Goal: Communication & Community: Answer question/provide support

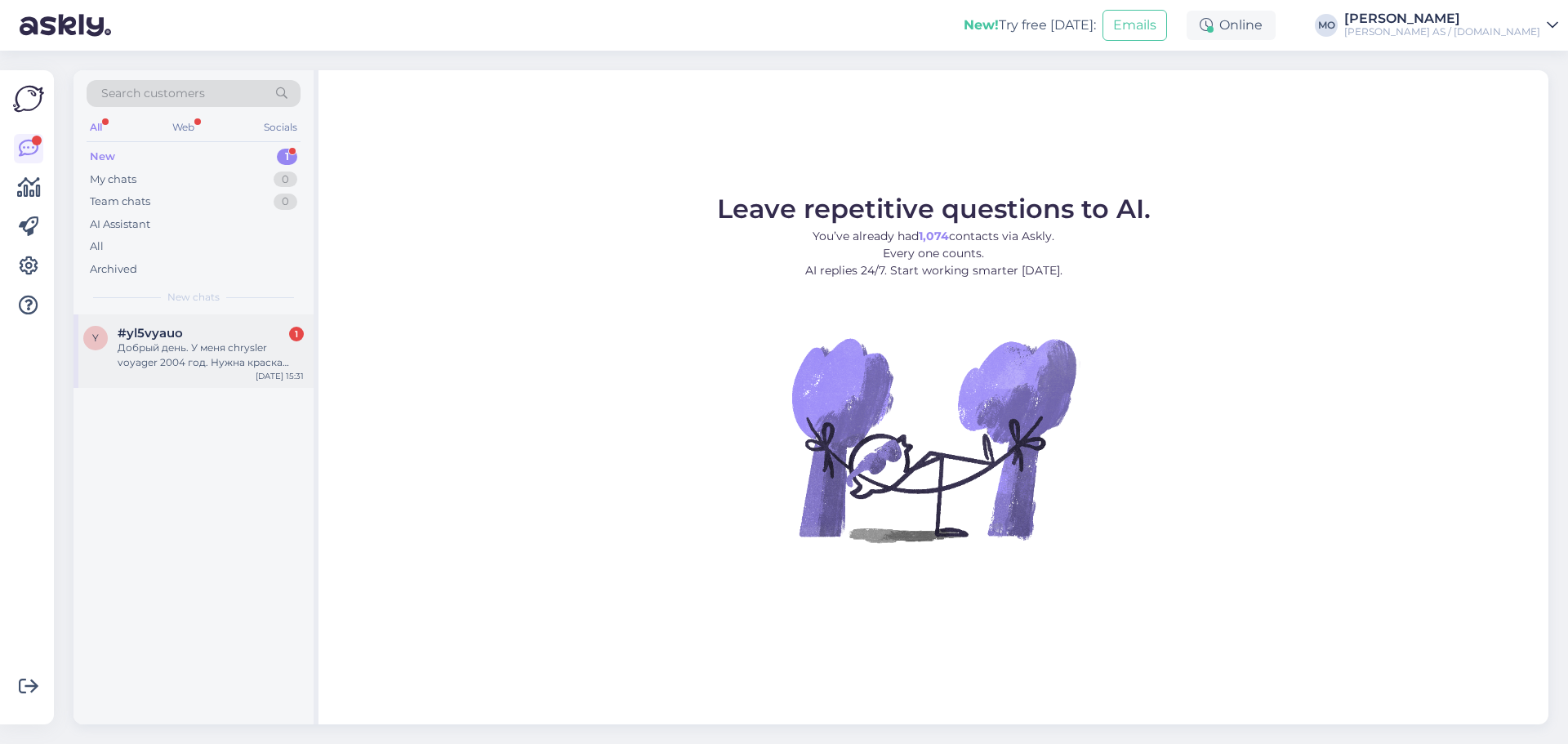
click at [150, 356] on div "Добрый день. У меня chrysler voyager 2004 год. Нужна краска PBQ. У вас есть так…" at bounding box center [211, 355] width 186 height 29
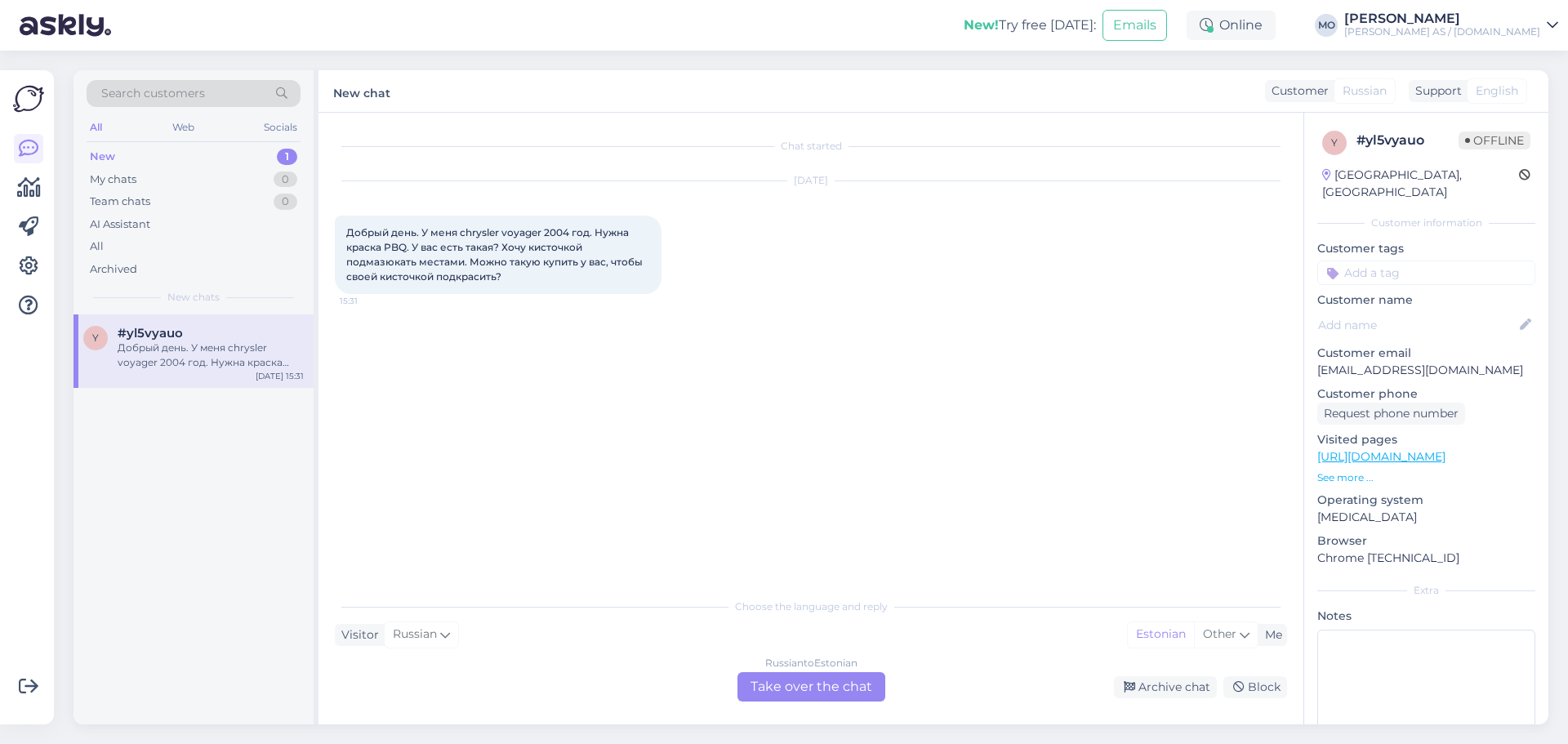
click at [817, 690] on div "Russian to Estonian Take over the chat" at bounding box center [811, 686] width 148 height 29
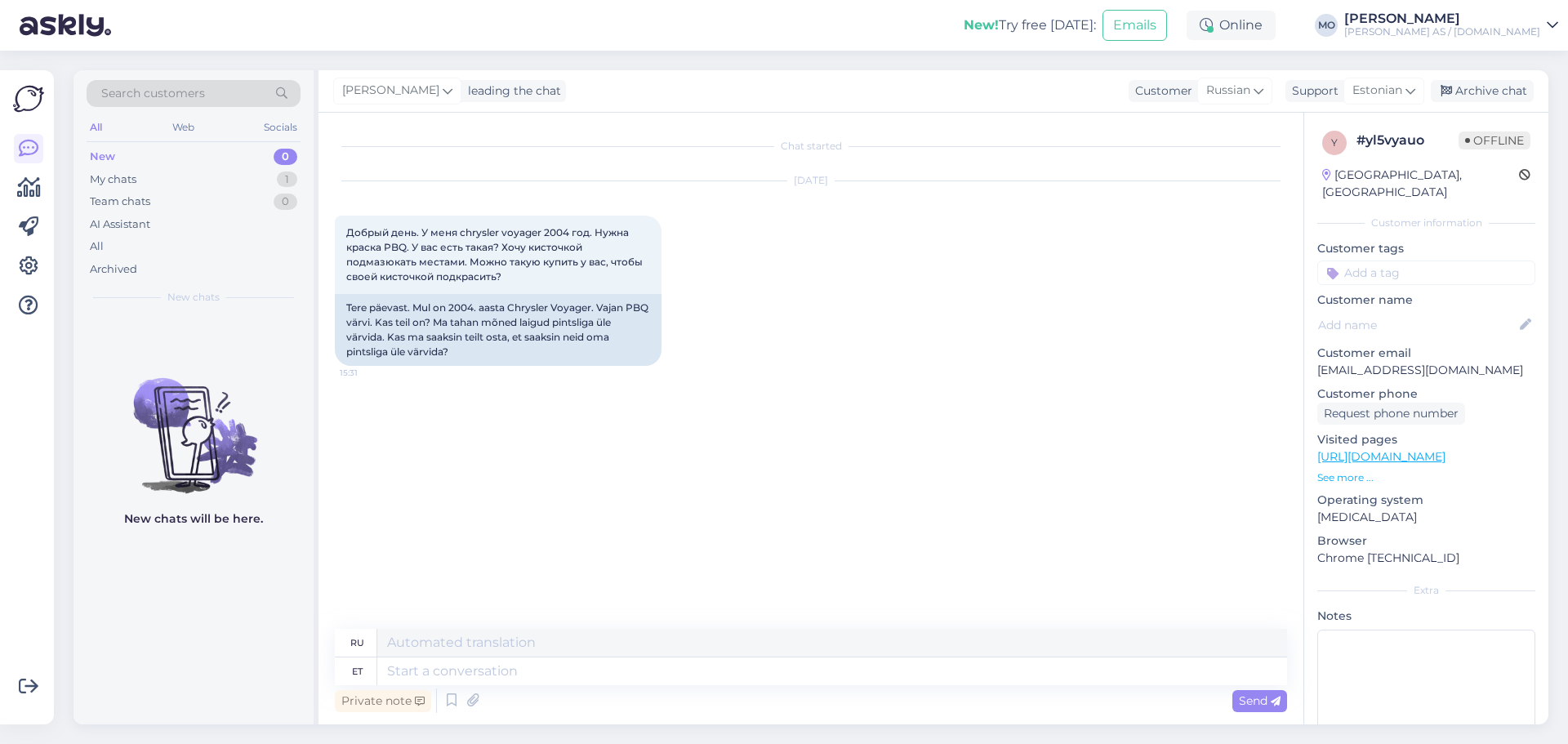
click at [555, 625] on div "Chat started [DATE] Добрый день. У меня chrysler voyager 2004 год. Нужна краска…" at bounding box center [811, 418] width 985 height 611
click at [442, 666] on textarea at bounding box center [832, 671] width 910 height 28
type textarea "Tere, s"
type textarea "Привет,"
type textarea "Tere, saa,e s"
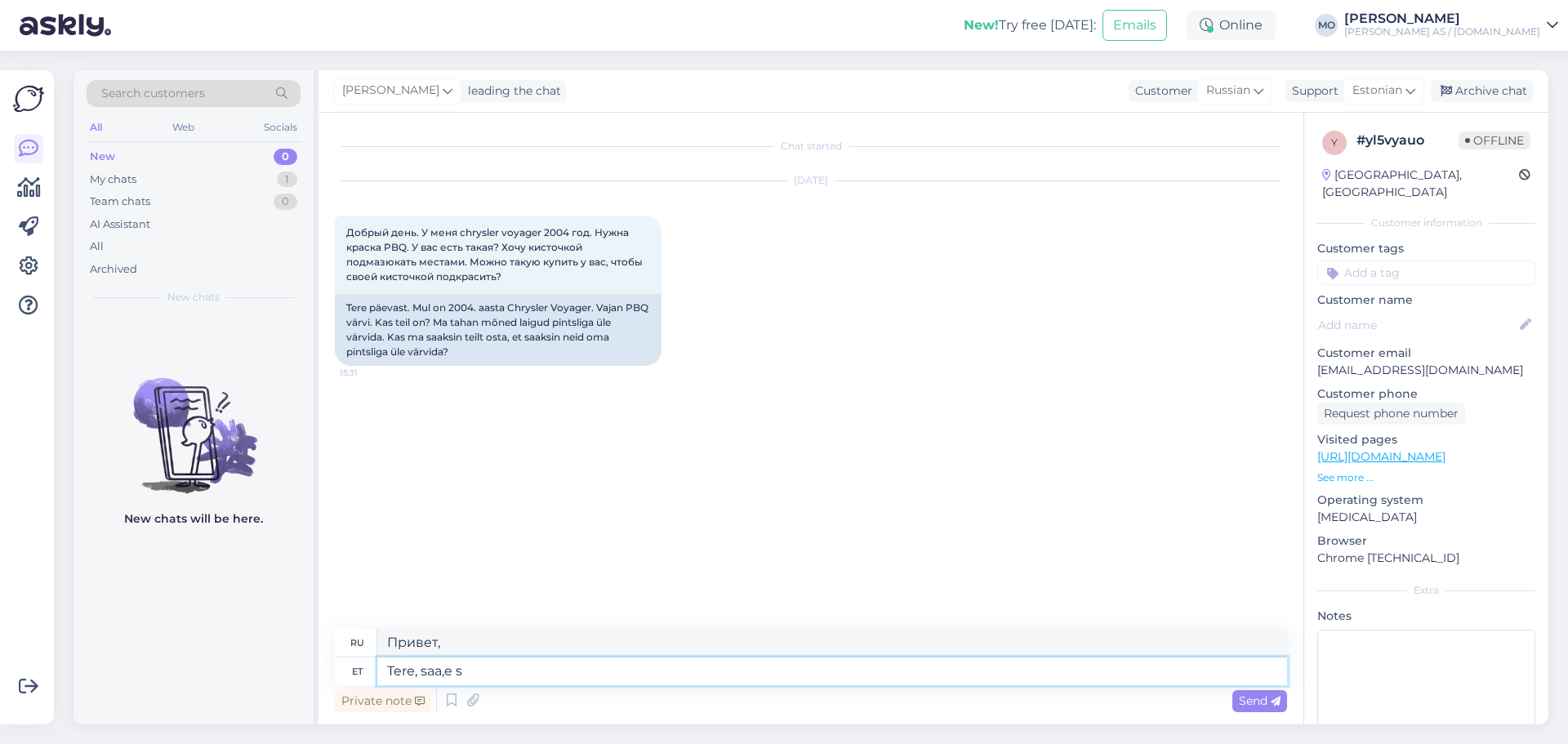
type textarea "Здравствуйте, да."
type textarea "Tere, saa,e seda"
type textarea "Привет, я понял."
type textarea "Tere, saa,e [PERSON_NAME]"
type textarea "Здравствуйте, можно мне этот цвет?"
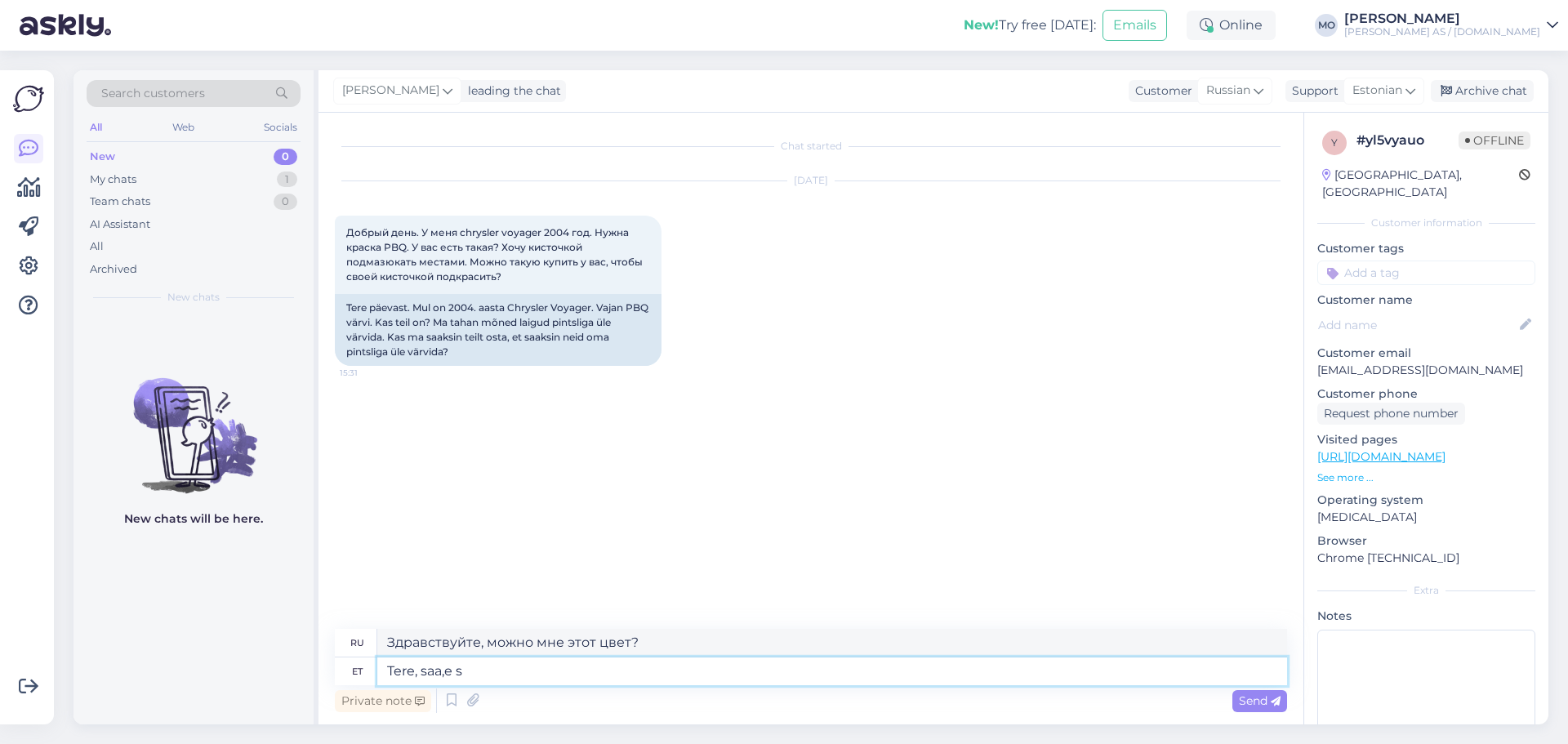
type textarea "Tere, saa,e"
type textarea "Привет, я понял."
type textarea "Tere, saa,e"
type textarea "Здравствуйте, да."
type textarea "Tere, saa"
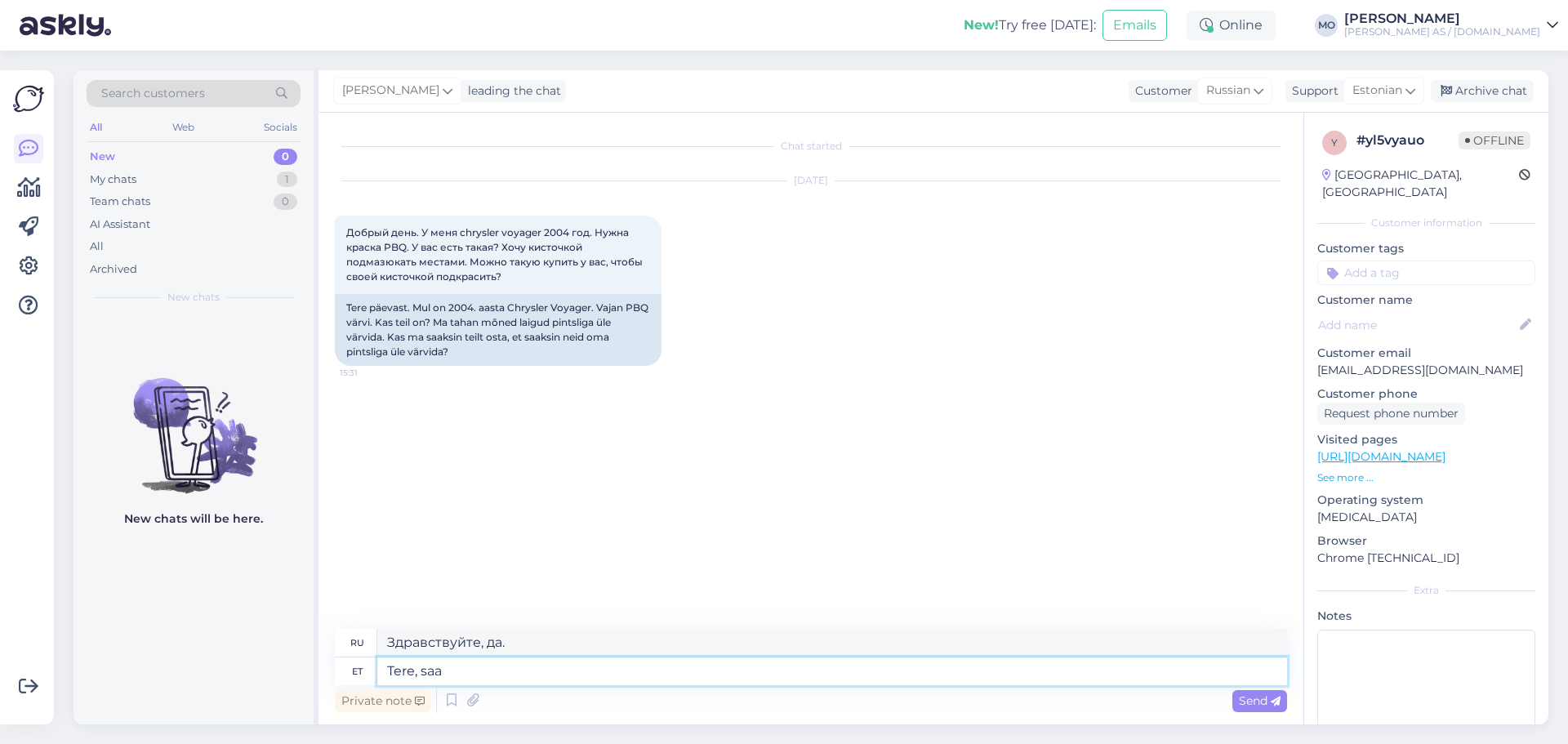
type textarea "Привет, можешь"
type textarea "Tere, saame"
type textarea "Здравствуйте, мы можем."
type textarea "Tere, [PERSON_NAME] s"
type textarea "Здравствуйте, мы можем это сделать."
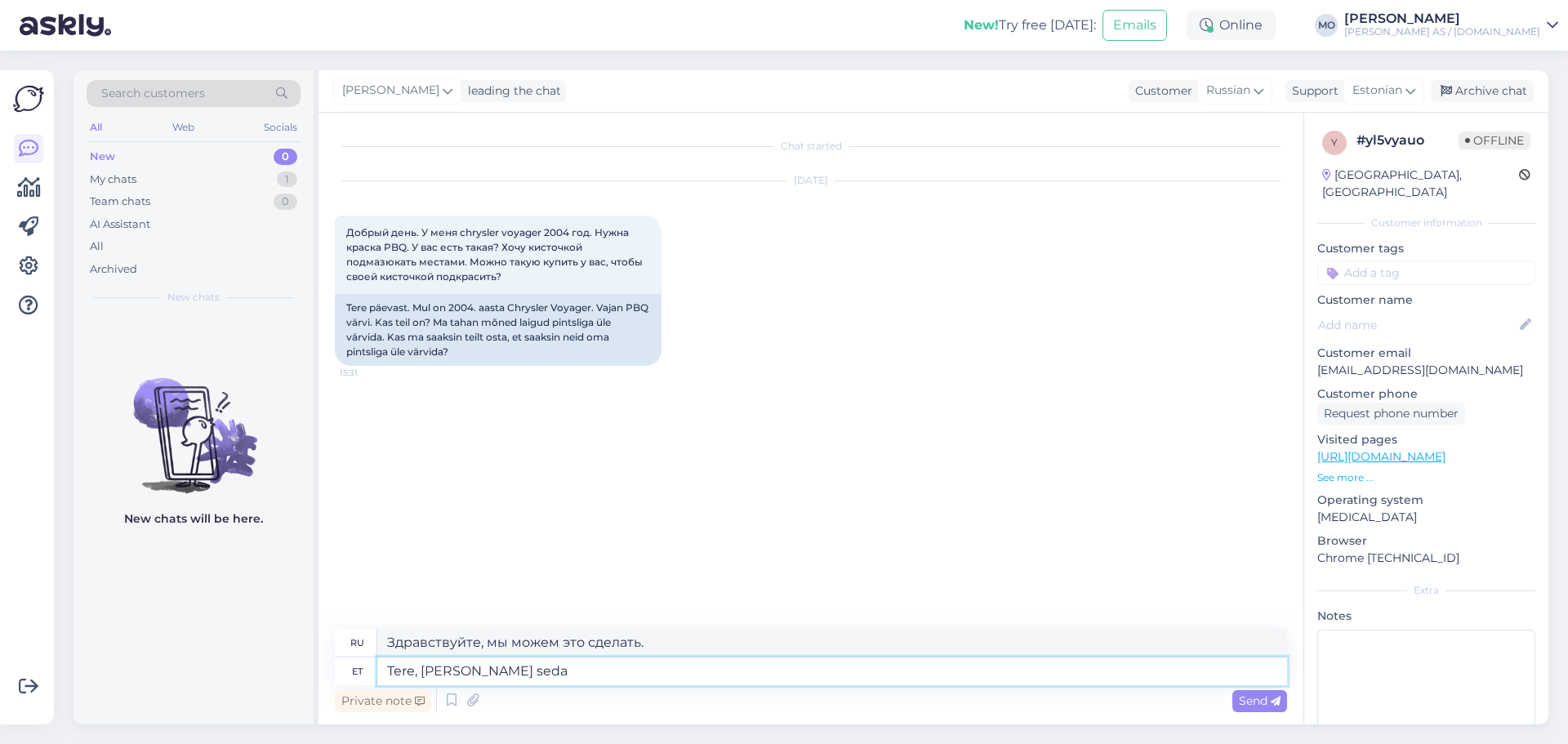
type textarea "Tere, [PERSON_NAME] seda v"
type textarea "Привет, мы можем это сделать."
type textarea "Tere, [PERSON_NAME] [PERSON_NAME]"
type textarea "Здравствуйте, мы можем сделать этот цвет."
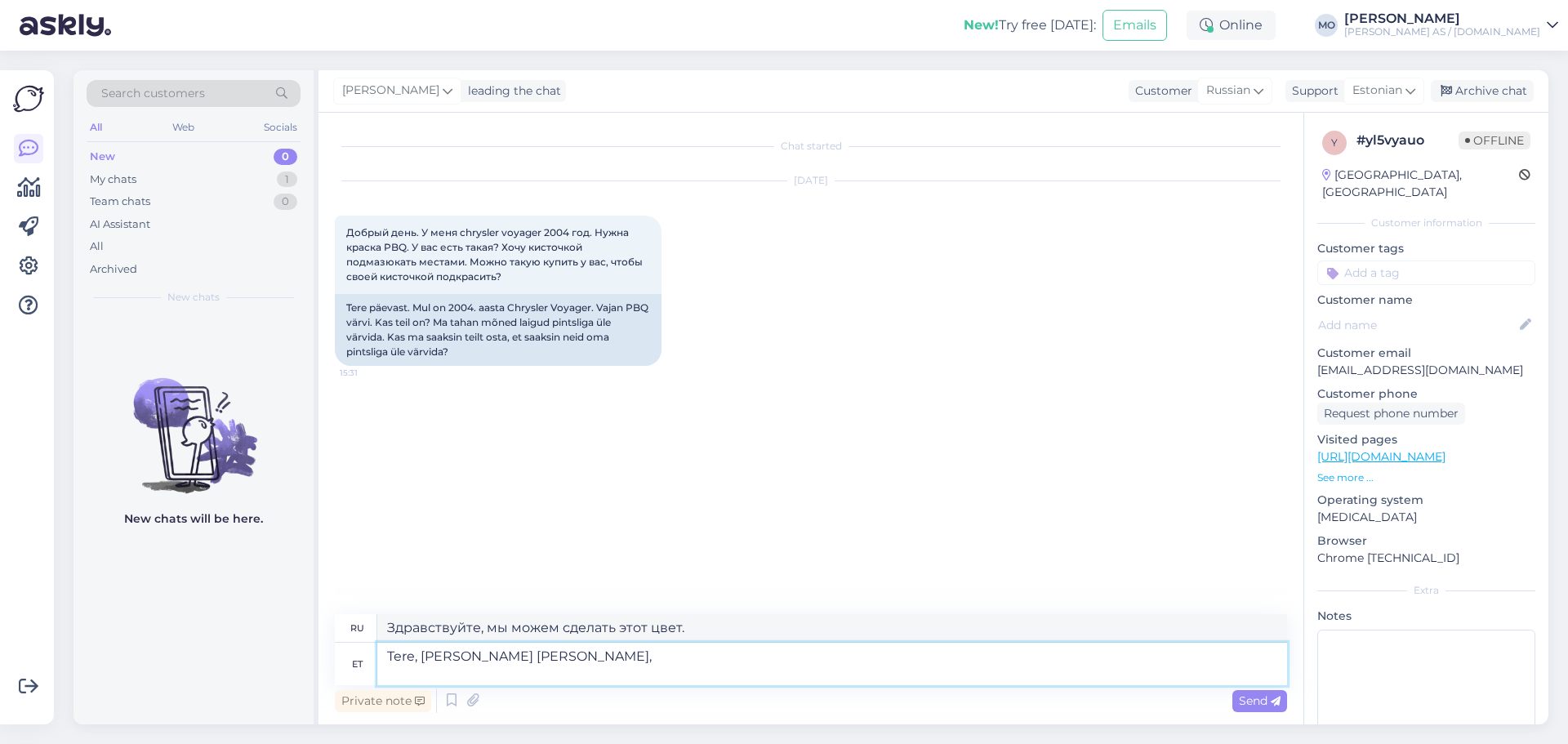
type textarea "Tere, [PERSON_NAME] [PERSON_NAME],"
type textarea "Здравствуйте, мы можем сделать этот цвет,"
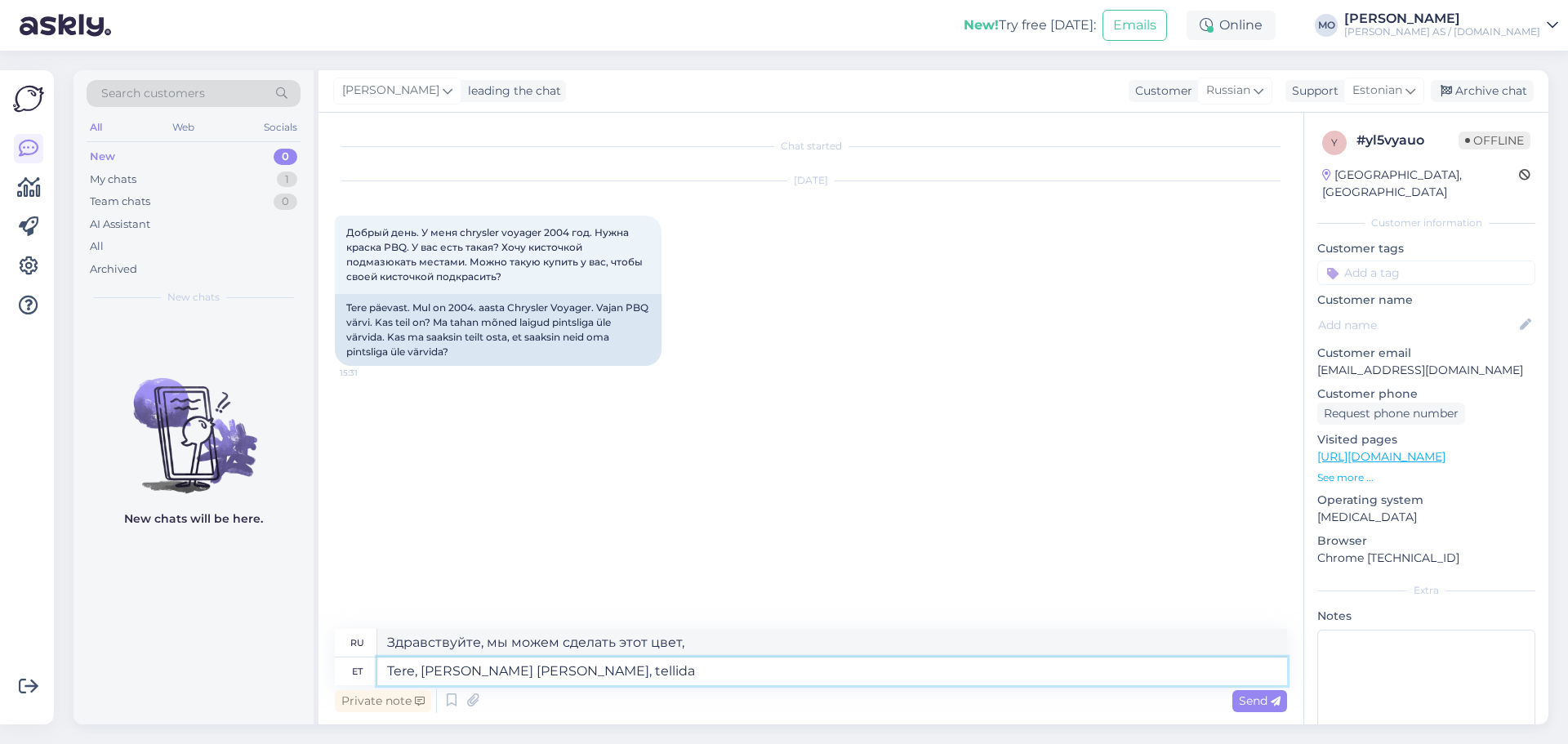
type textarea "Tere, [PERSON_NAME] [PERSON_NAME], tellida s"
type textarea "Здравствуйте, мы можем сделать этот цвет, пожалуйста, заказывайте."
type textarea "Tere, [PERSON_NAME] [PERSON_NAME], tellida saate 2"
type textarea "Здравствуйте, мы можем сделать этот цвет, вы можете заказать его."
type textarea "Tere, [PERSON_NAME] [PERSON_NAME], tellida saate 20 ja"
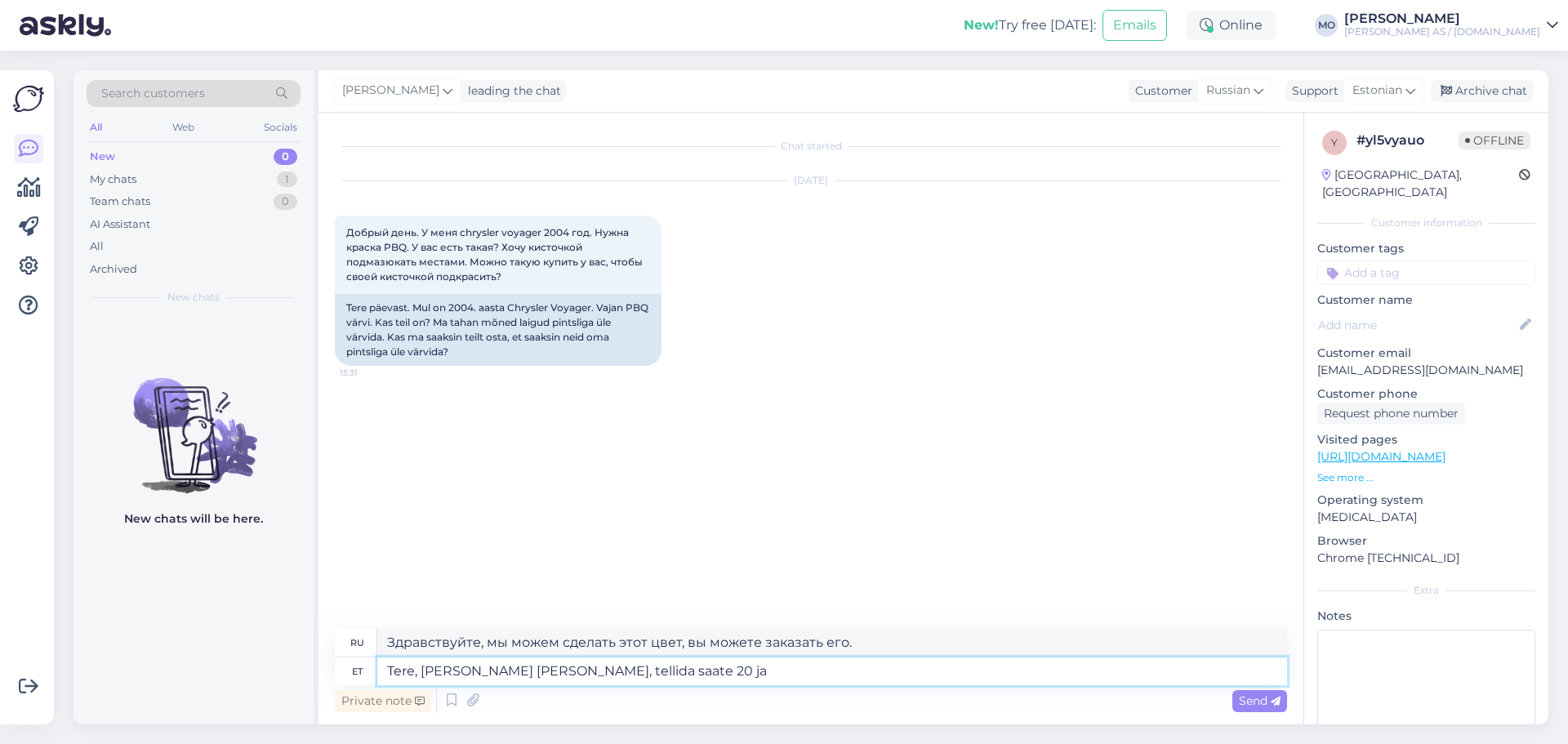
type textarea "Здравствуйте, мы можем сделать этот цвет, можно заказать 20 штук."
type textarea "Tere, [PERSON_NAME] [PERSON_NAME], tellida saate 20 ja"
type textarea "Здравствуйте, мы можем сделать этот цвет, вы можете заказать 20 штук и"
type textarea "Tere, [PERSON_NAME] [PERSON_NAME], tellida saate 20 ja 50ml"
type textarea "Здравствуйте, мы можем сделать этот цвет, можно заказать 20 и 50 мл."
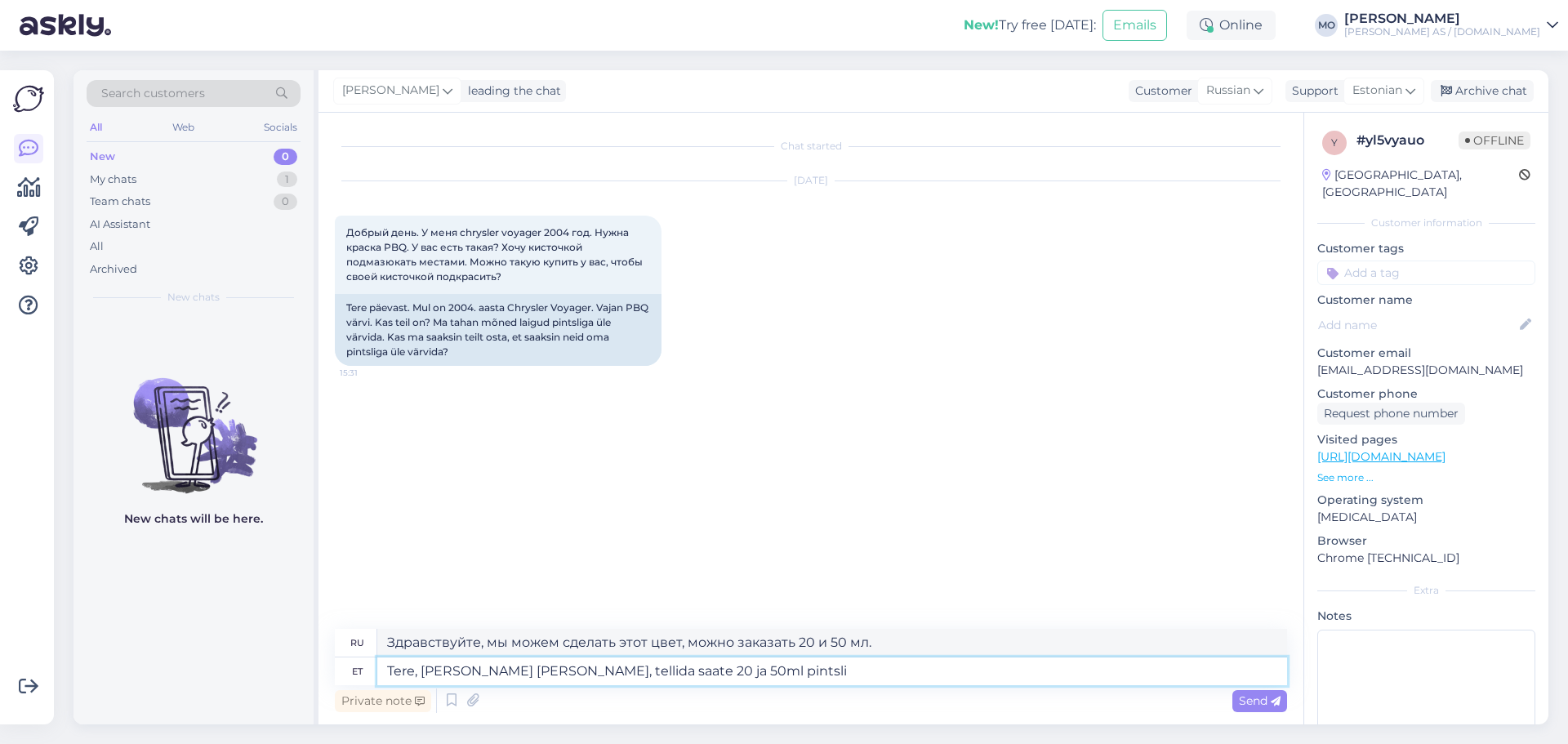
type textarea "Tere, [PERSON_NAME] [PERSON_NAME], tellida saate 20 ja 50ml pintsli"
type textarea "Здравствуйте, мы можем сделать этот цвет, можно заказать кисть 20 и 50 мл."
type textarea "Tere, [PERSON_NAME] [PERSON_NAME], tellida saate 20 ja 50ml pintsli läbi e"
type textarea "Здравствуйте, мы можем сделать эту краску, можно заказать 20 и 50 мл через кист…"
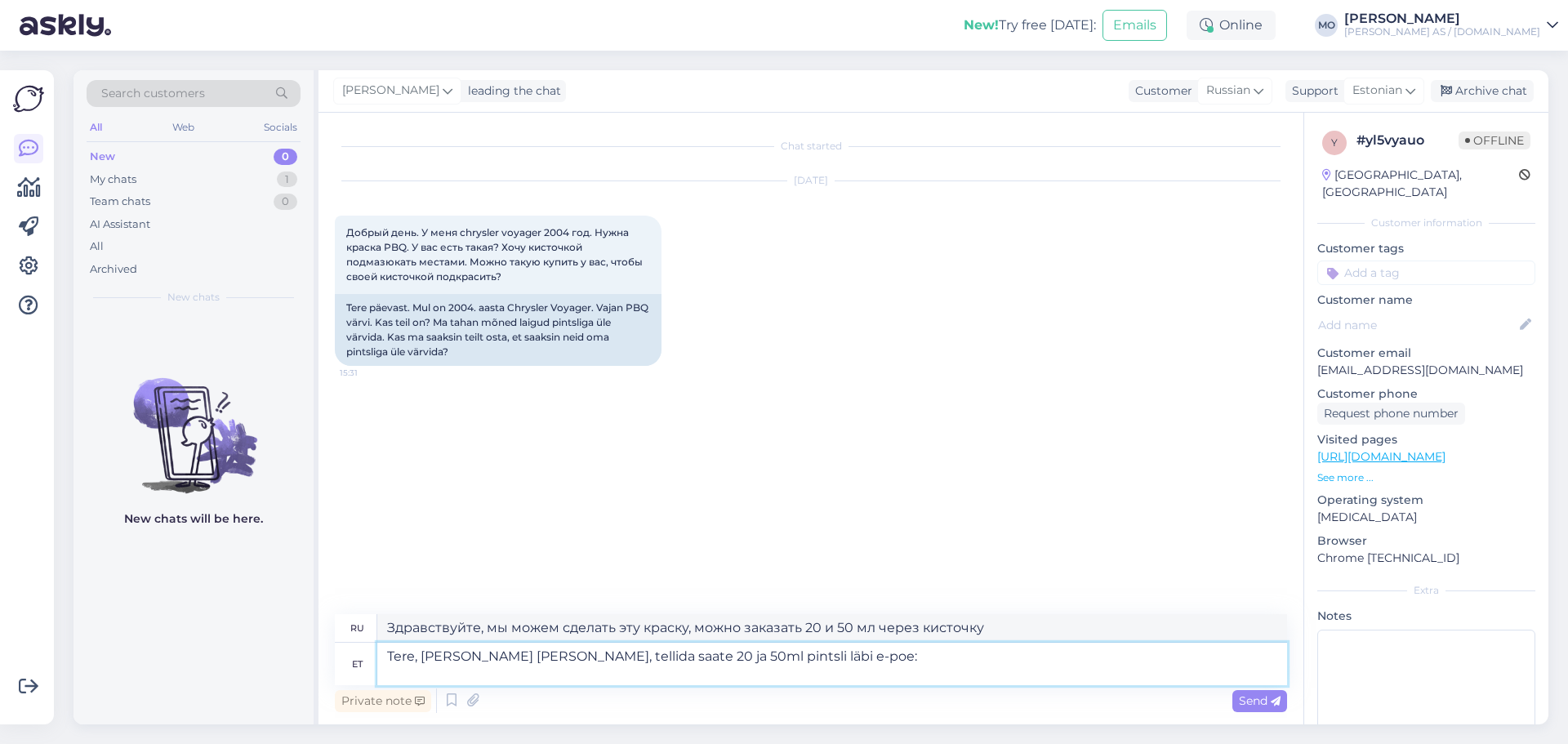
type textarea "Tere, [PERSON_NAME] [PERSON_NAME], tellida saate 20 ja 50ml pintsli läbi e-poe:…"
type textarea "Здравствуйте, мы можем изготовить этот цвет, вы можете заказать кисти объемом 2…"
type textarea "Tere, [PERSON_NAME] [PERSON_NAME], tellida saate 20 ja 50ml pintsli läbi e-poe:…"
type textarea "Здравствуйте, мы можем сделать этот цвет, вы можете заказать кисти объемом 20 и…"
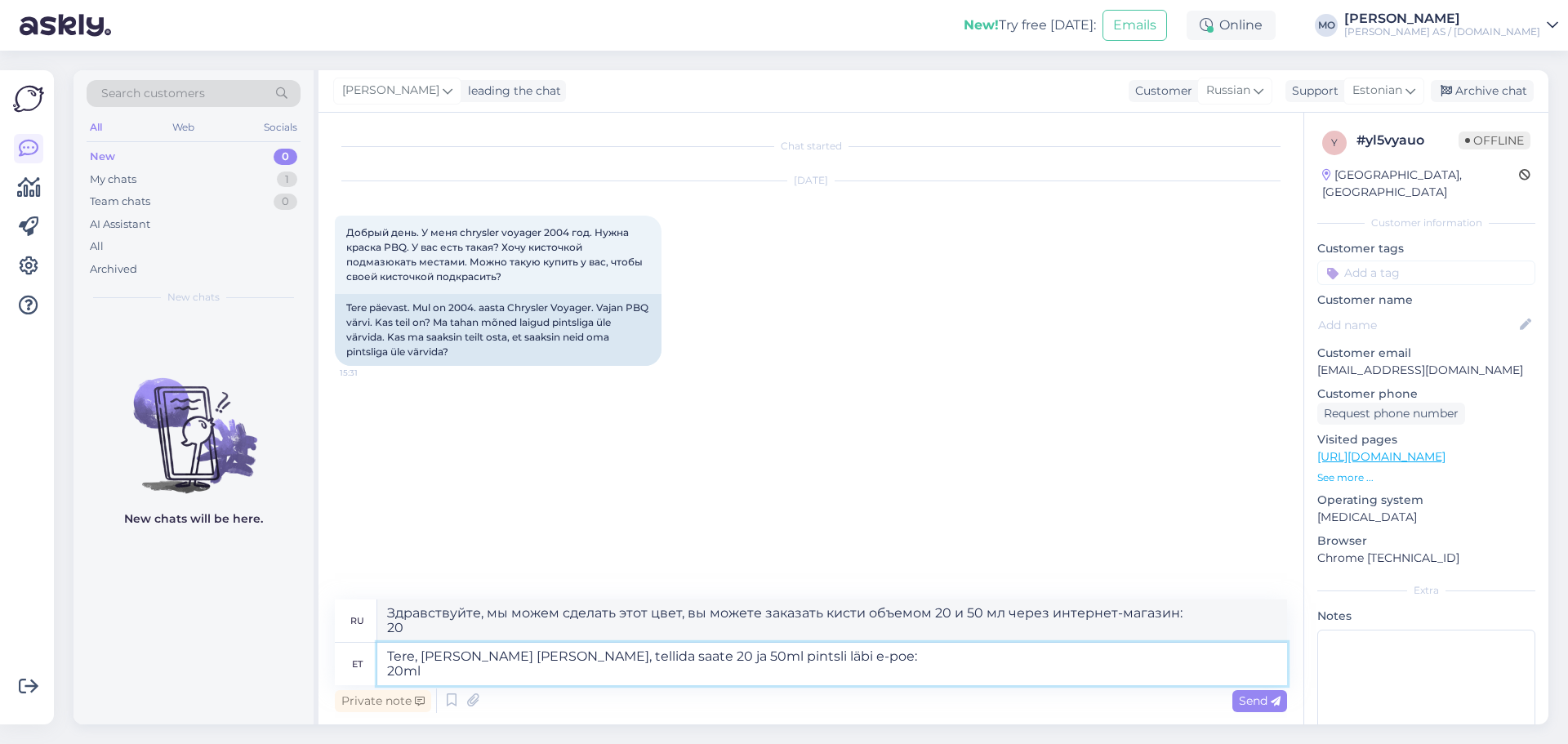
type textarea "Tere, [PERSON_NAME] [PERSON_NAME], tellida saate 20 ja 50ml pintsli läbi e-poe:…"
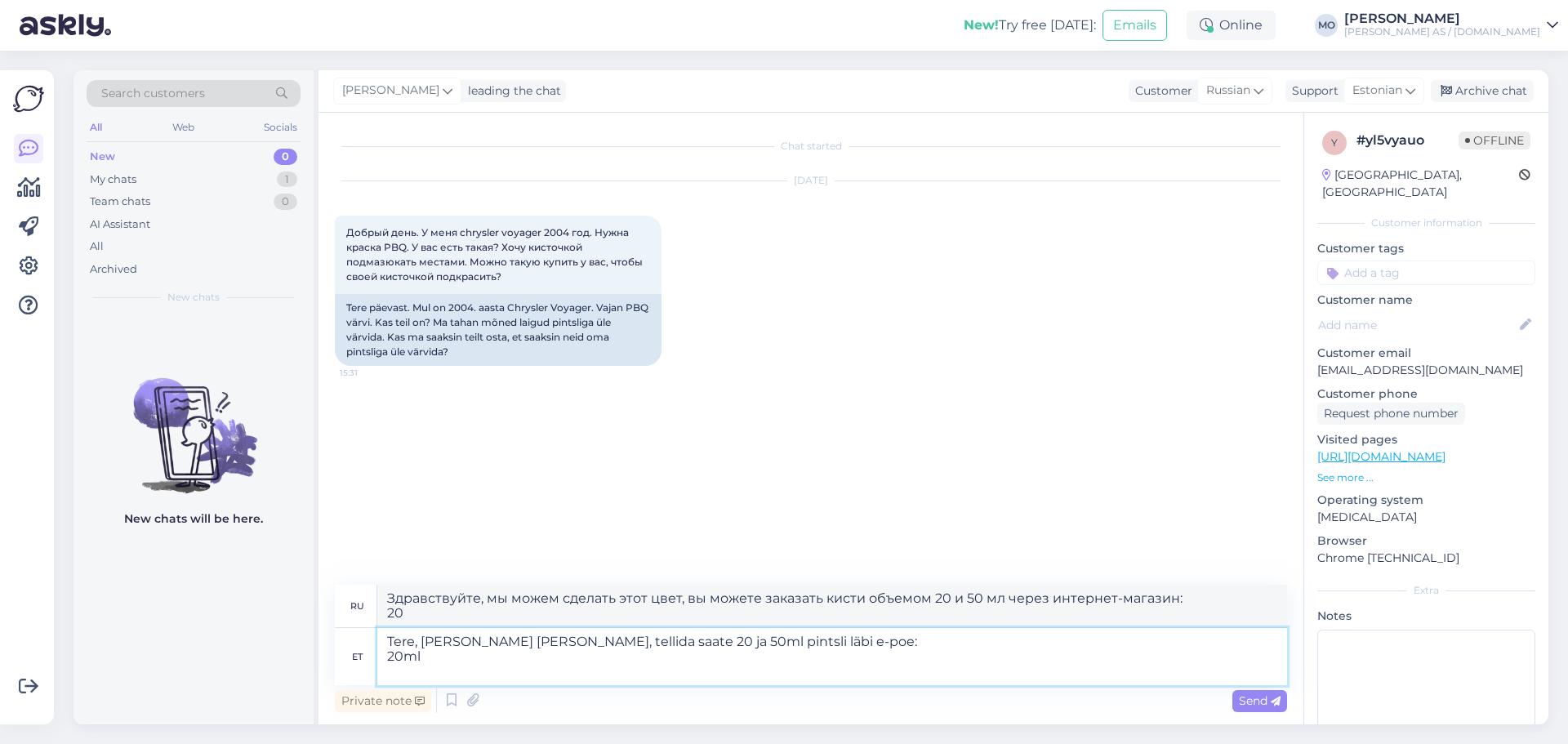
type textarea "Здравствуйте, мы можем сделать этот цвет, вы можете заказать кисти объемом 20 и…"
type textarea "Tere, [PERSON_NAME] [PERSON_NAME], tellida saate 20 ja 50ml pintsli läbi e-poe:…"
type textarea "Здравствуйте, мы можем сделать этот цвет, вы можете заказать кисти объемом 20 и…"
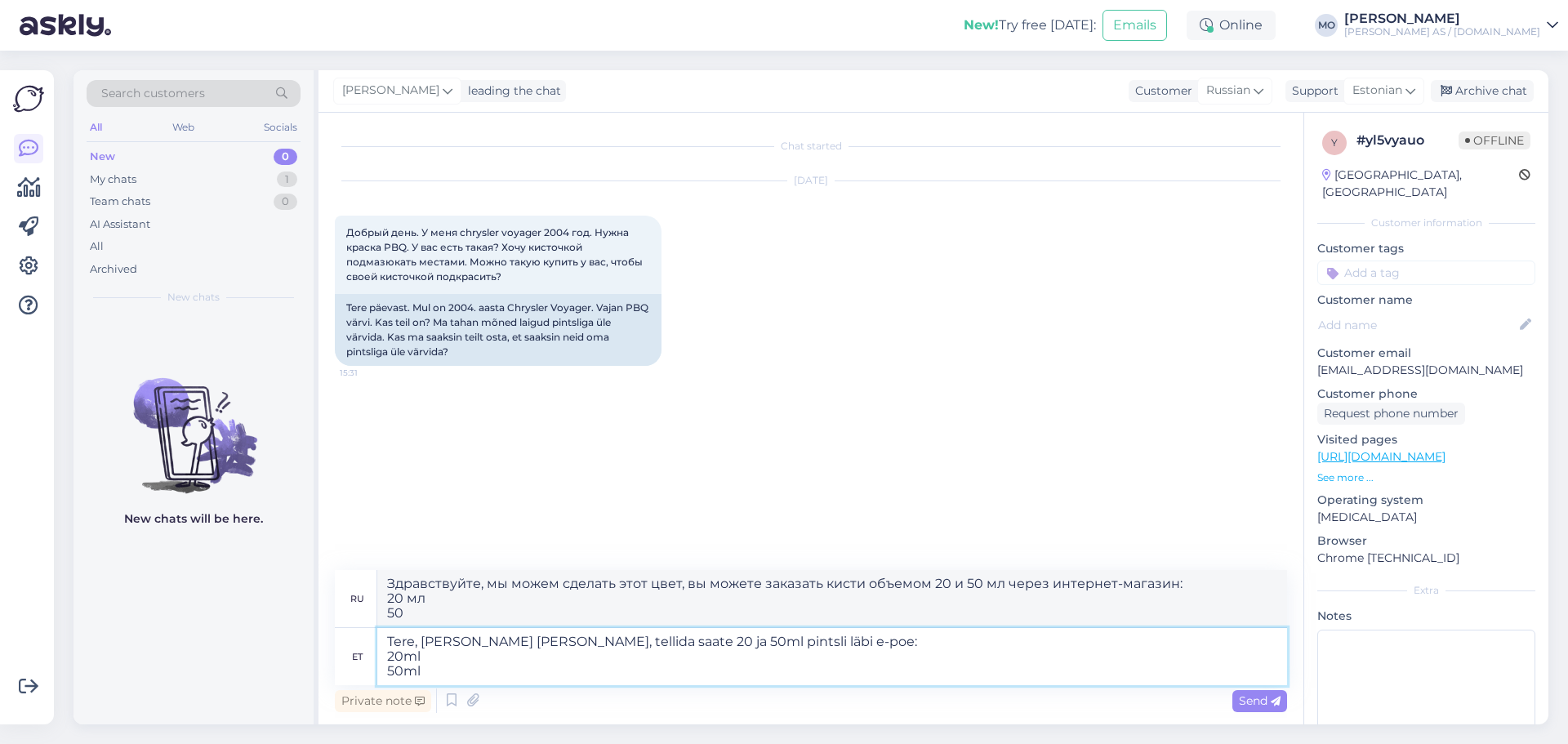
type textarea "Tere, [PERSON_NAME] [PERSON_NAME], tellida saate 20 ja 50ml pintsli läbi e-poe:…"
type textarea "Здравствуйте, мы можем сделать этот цвет, вы можете заказать кисти объемом 20 и…"
type textarea "Tere, [PERSON_NAME] [PERSON_NAME], tellida saate 20 ja 50ml pintsli läbi e-poe:…"
type textarea "Здравствуйте, мы можем сделать этот цвет, вы можете заказать кисти объемом 20 и…"
click at [447, 648] on textarea "Tere, [PERSON_NAME] [PERSON_NAME], tellida saate 20 ja 50ml pintsli läbi e-poe:…" at bounding box center [832, 656] width 910 height 57
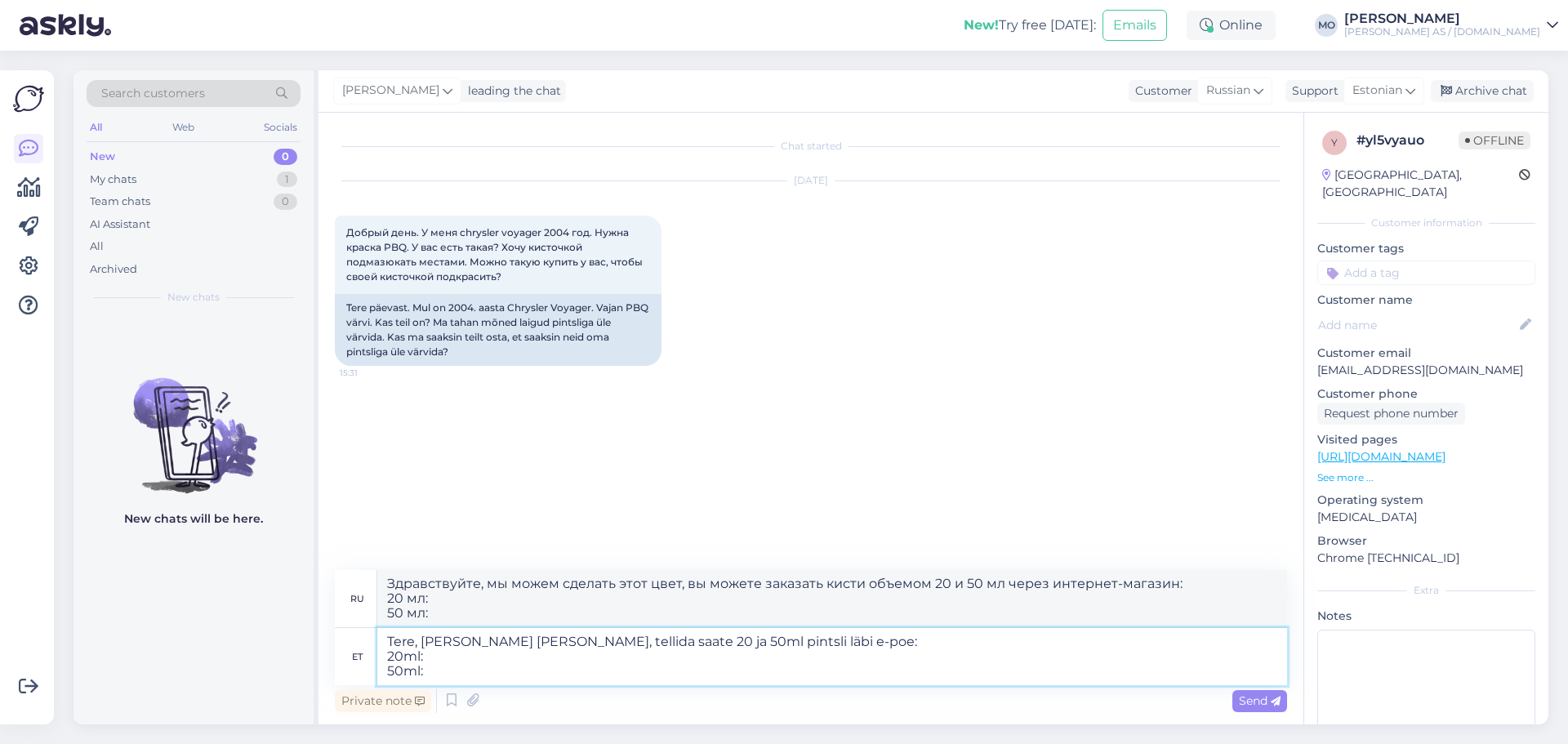
click at [438, 656] on textarea "Tere, [PERSON_NAME] [PERSON_NAME], tellida saate 20 ja 50ml pintsli läbi e-poe:…" at bounding box center [832, 656] width 910 height 57
paste textarea "[URL][DOMAIN_NAME]"
type textarea "Tere, [PERSON_NAME] [PERSON_NAME], tellida saate 20 ja 50ml pintsli läbi e-poe:…"
type textarea "Здравствуйте, мы можем изготовить этот цвет, вы можете заказать кисти объемом 2…"
click at [427, 673] on textarea "Tere, [PERSON_NAME] [PERSON_NAME], tellida saate 20 ja 50ml pintsli läbi e-poe:…" at bounding box center [832, 656] width 910 height 57
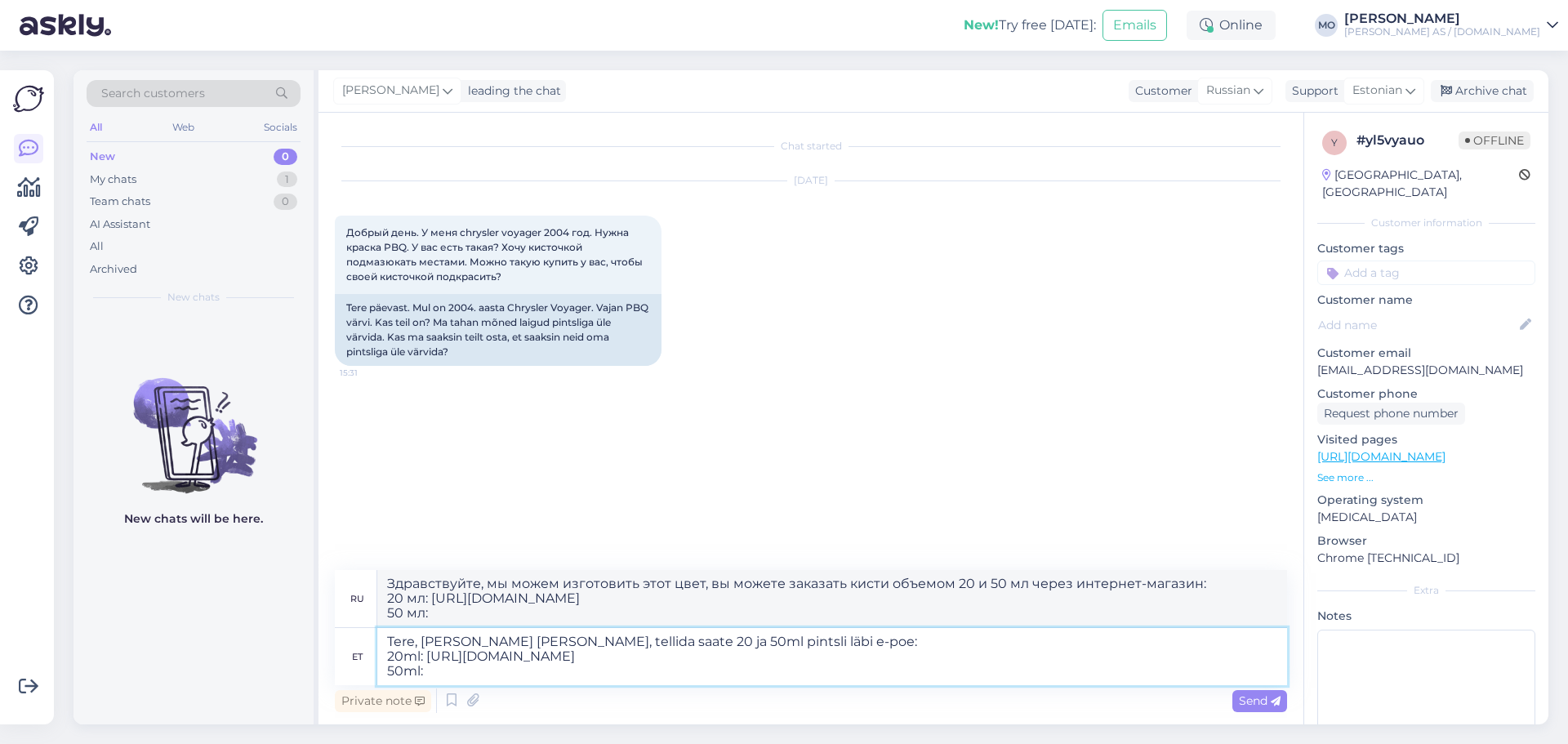
paste textarea "[URL][DOMAIN_NAME]"
type textarea "Tere, [PERSON_NAME] [PERSON_NAME], tellida saate 20 ja 50ml pintsli läbi e-poe:…"
type textarea "Здравствуйте, мы можем изготовить эту краску, заказать кисти объемом 20 и 50 мл…"
type textarea "Tere, [PERSON_NAME] [PERSON_NAME], tellida saate 20 ja 50ml pintsli läbi e-poe:…"
click at [1266, 697] on span "Send" at bounding box center [1260, 701] width 41 height 15
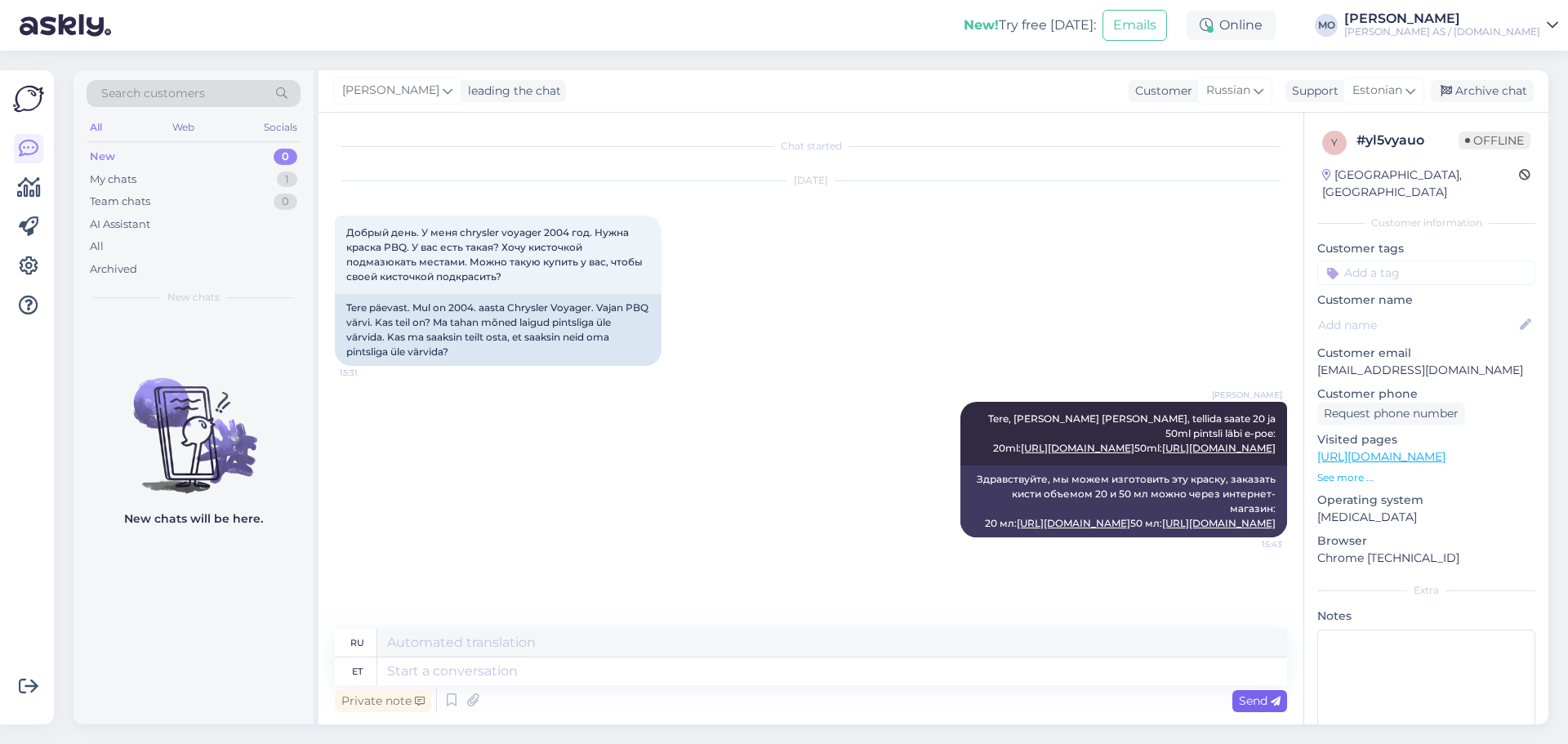
scroll to position [29, 0]
